Goal: Task Accomplishment & Management: Manage account settings

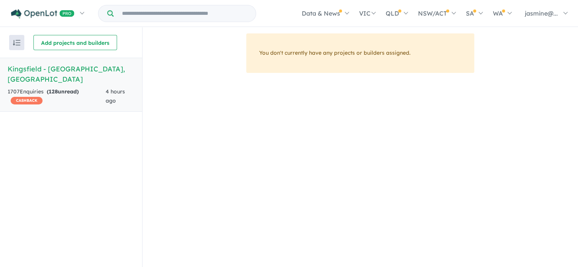
scroll to position [1, 0]
click at [98, 87] on div "1707 Enquir ies ( 128 unread) CASHBACK" at bounding box center [57, 96] width 98 height 18
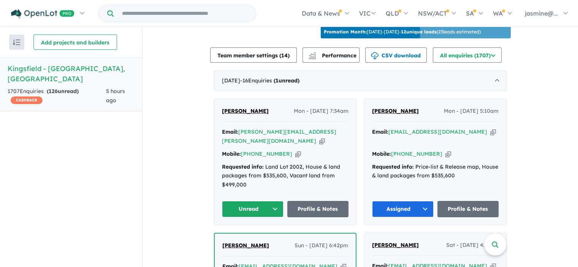
scroll to position [280, 0]
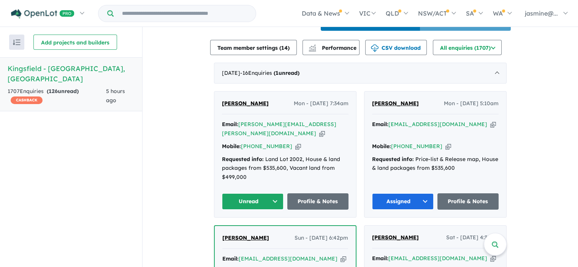
click at [262, 197] on button "Unread" at bounding box center [253, 201] width 62 height 16
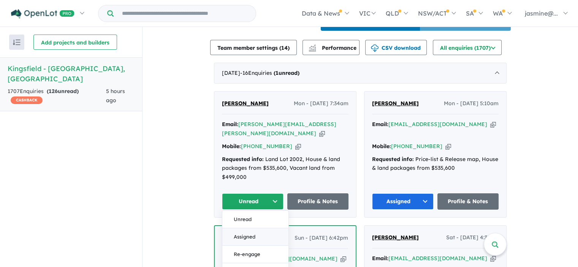
click at [253, 228] on button "Assigned" at bounding box center [255, 236] width 66 height 17
